Goal: Task Accomplishment & Management: Use online tool/utility

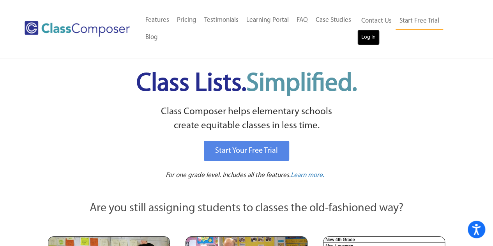
click at [374, 40] on link "Log In" at bounding box center [369, 38] width 22 height 16
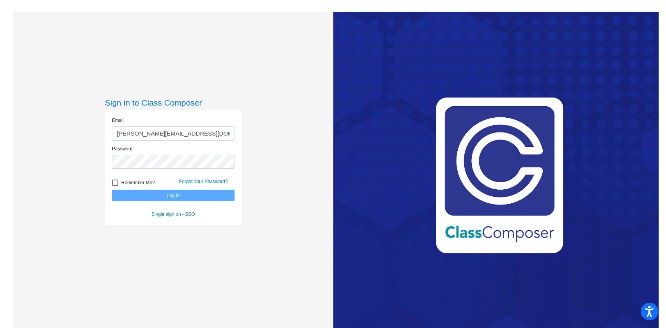
type input "[PERSON_NAME][EMAIL_ADDRESS][DOMAIN_NAME]"
click at [114, 182] on div at bounding box center [115, 183] width 6 height 6
click at [115, 186] on input "Remember Me?" at bounding box center [115, 186] width 0 height 0
checkbox input "true"
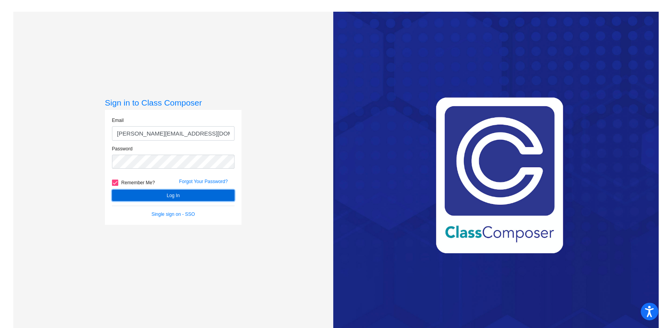
click at [150, 193] on button "Log In" at bounding box center [173, 195] width 122 height 11
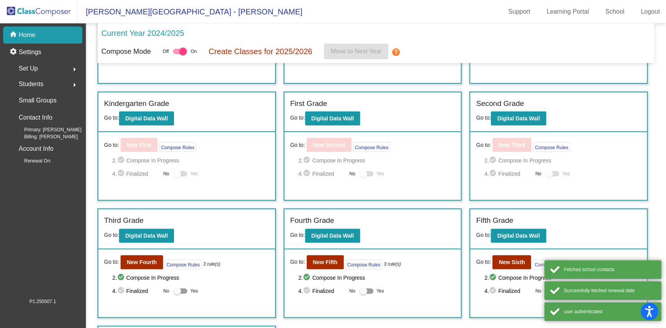
scroll to position [131, 0]
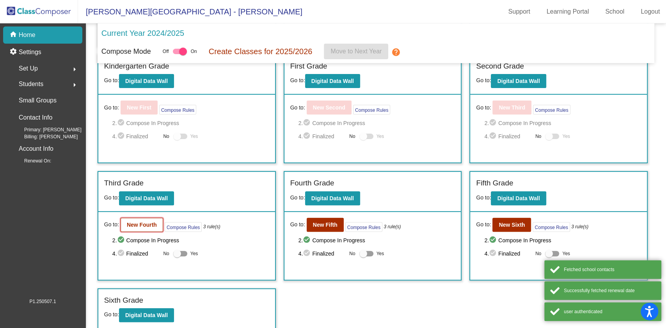
click at [149, 226] on b "New Fourth" at bounding box center [142, 225] width 30 height 6
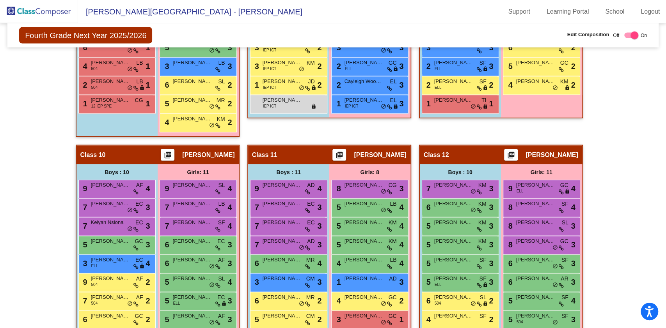
scroll to position [1117, 0]
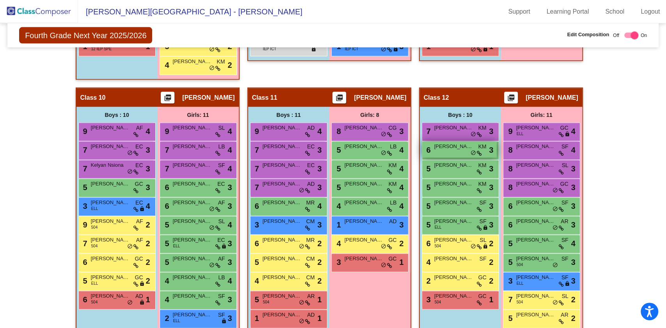
click at [460, 145] on span "[PERSON_NAME]" at bounding box center [453, 147] width 39 height 8
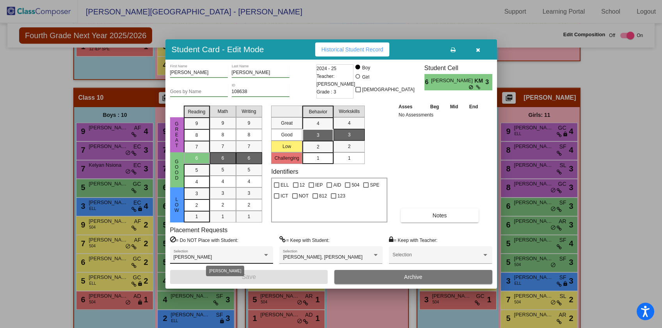
click at [236, 256] on div "Andrew Sroka" at bounding box center [218, 257] width 89 height 5
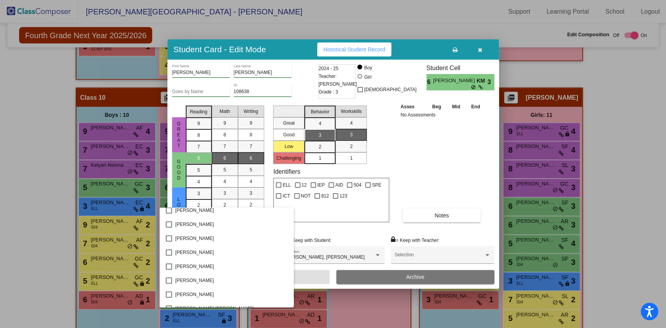
scroll to position [634, 0]
click at [170, 227] on mat-pseudo-checkbox at bounding box center [169, 227] width 6 height 6
click at [441, 156] on div at bounding box center [333, 164] width 666 height 328
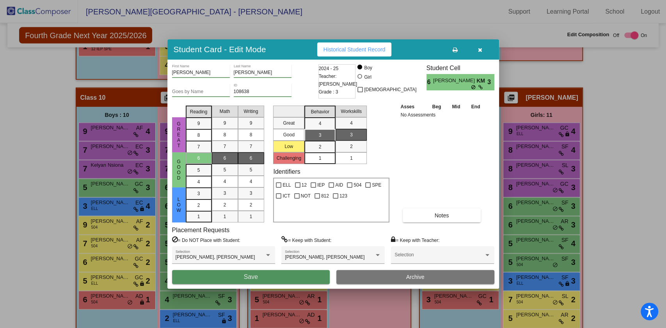
click at [274, 279] on button "Save" at bounding box center [251, 277] width 158 height 14
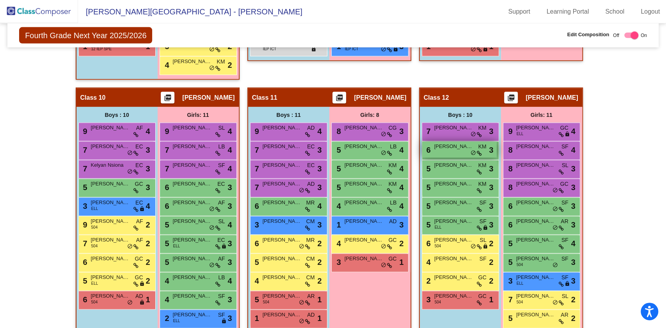
click at [446, 153] on div "6 Jacob Fiduccia KM lock do_not_disturb_alt 3" at bounding box center [459, 150] width 74 height 16
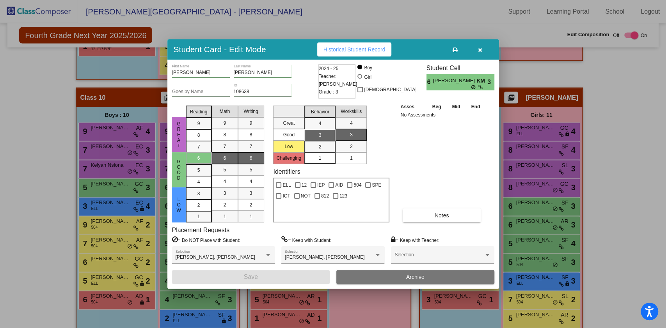
click at [479, 48] on icon "button" at bounding box center [480, 49] width 4 height 5
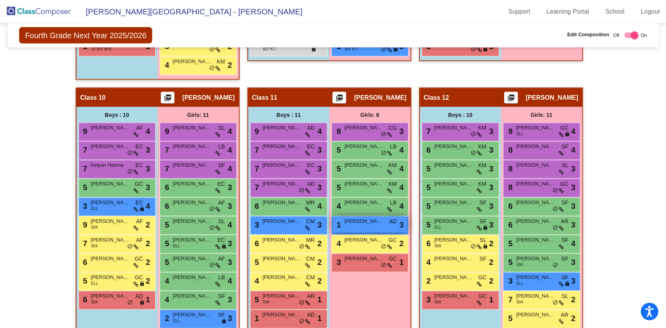
scroll to position [1170, 0]
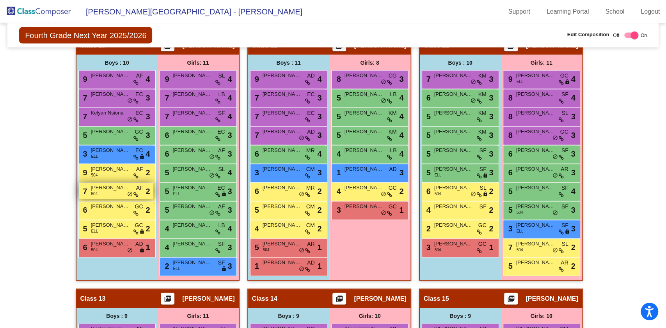
click at [105, 184] on span "Nathan Corrado" at bounding box center [110, 188] width 39 height 8
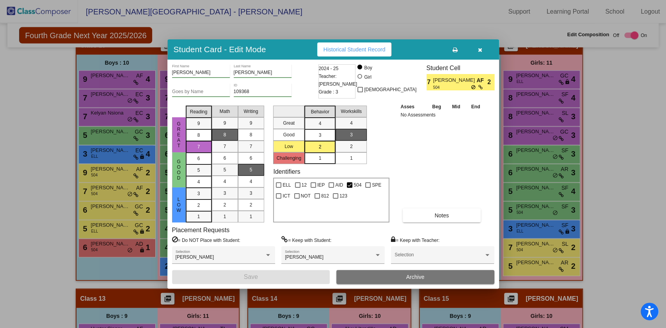
click at [479, 51] on icon "button" at bounding box center [480, 49] width 4 height 5
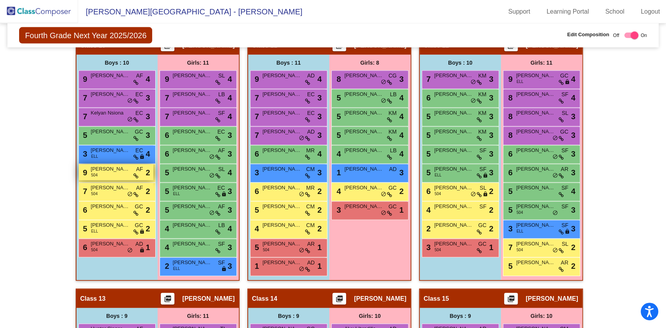
click at [109, 168] on span "Teddy Mauro" at bounding box center [110, 169] width 39 height 8
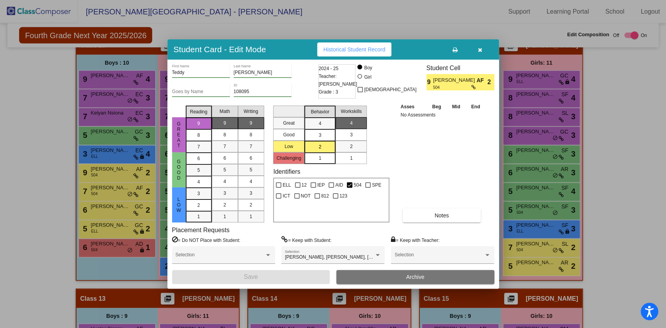
click at [483, 49] on button "button" at bounding box center [480, 50] width 25 height 14
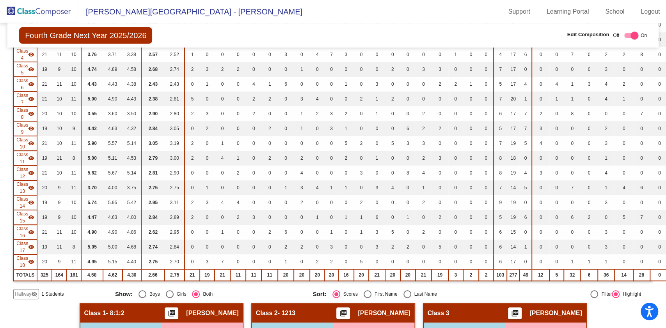
scroll to position [26, 0]
